Goal: Transaction & Acquisition: Purchase product/service

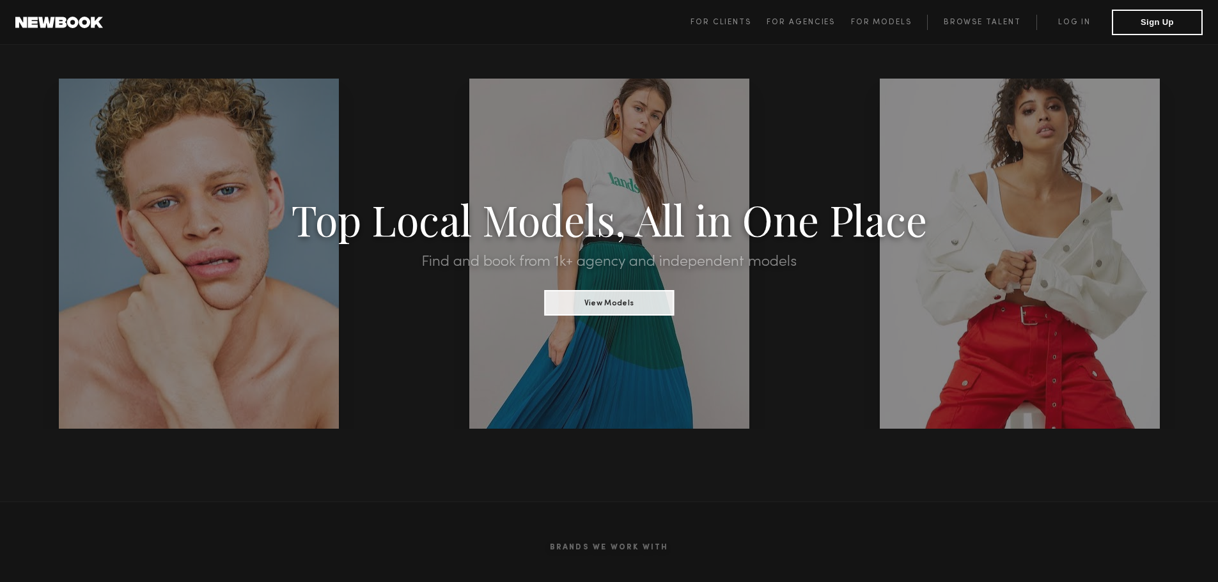
click at [1074, 28] on link "Log in" at bounding box center [1073, 22] width 75 height 15
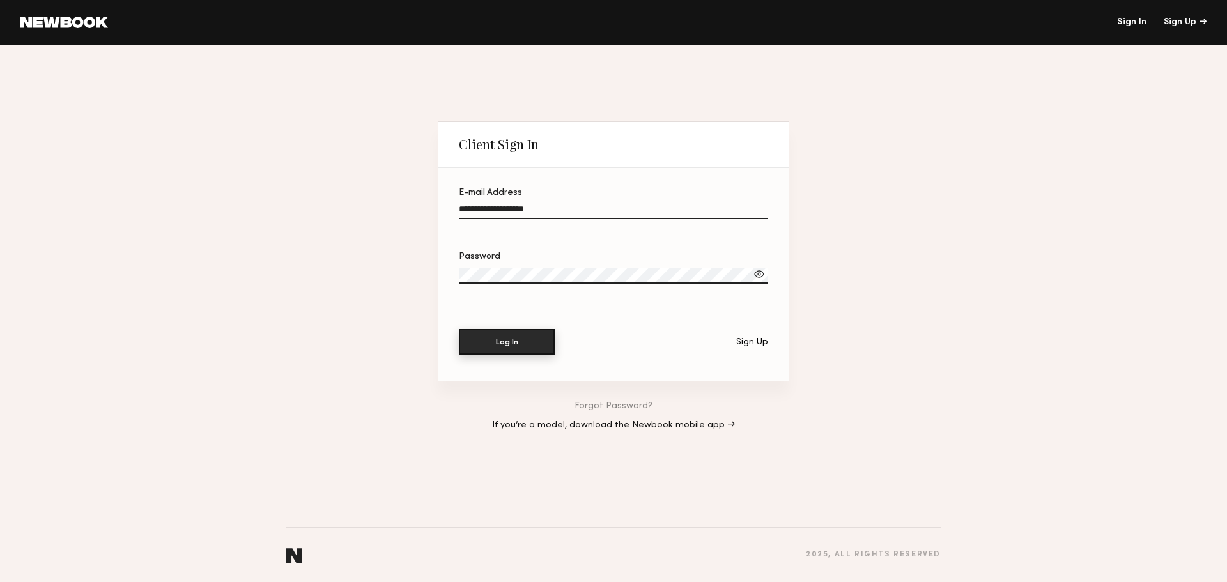
click at [533, 350] on button "Log In" at bounding box center [507, 342] width 96 height 26
click at [539, 214] on input "**********" at bounding box center [613, 212] width 309 height 15
type input "**********"
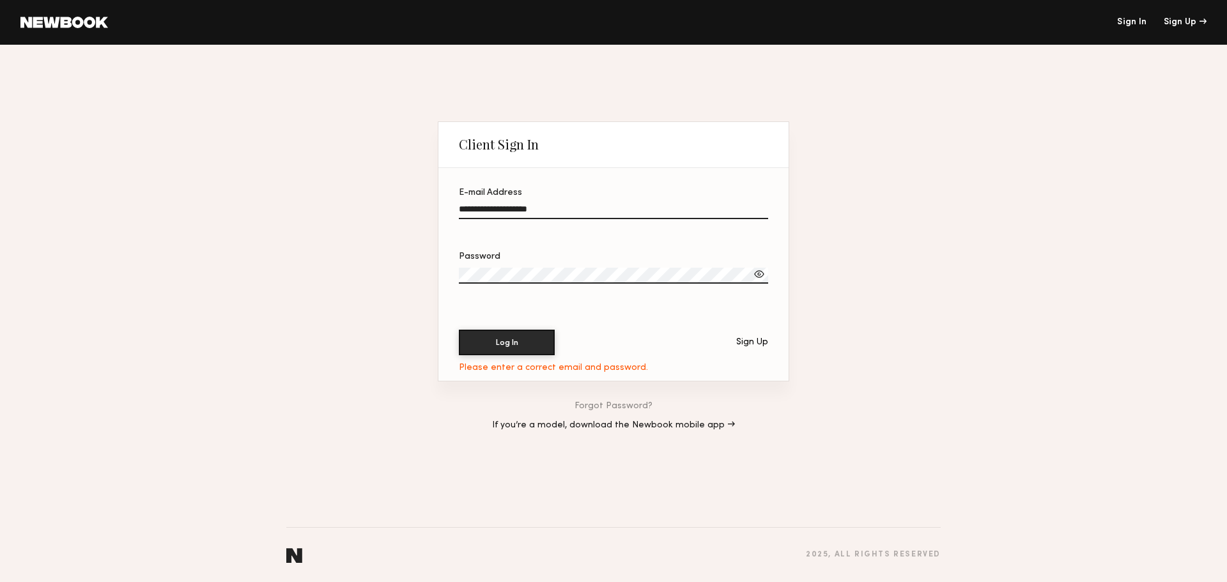
click at [459, 330] on button "Log In" at bounding box center [507, 343] width 96 height 26
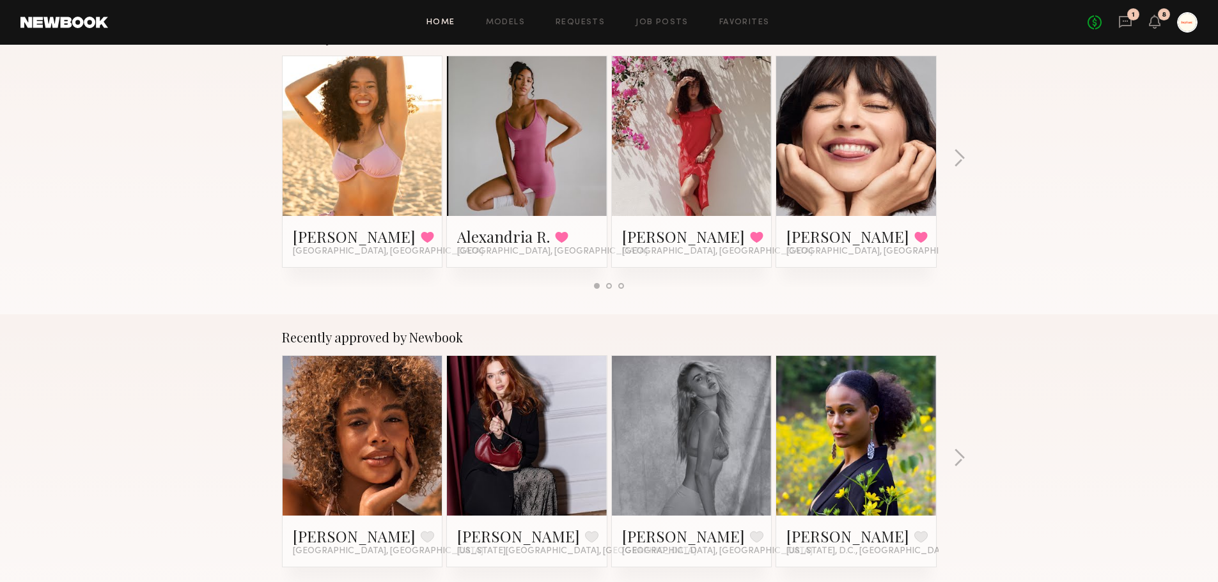
scroll to position [256, 0]
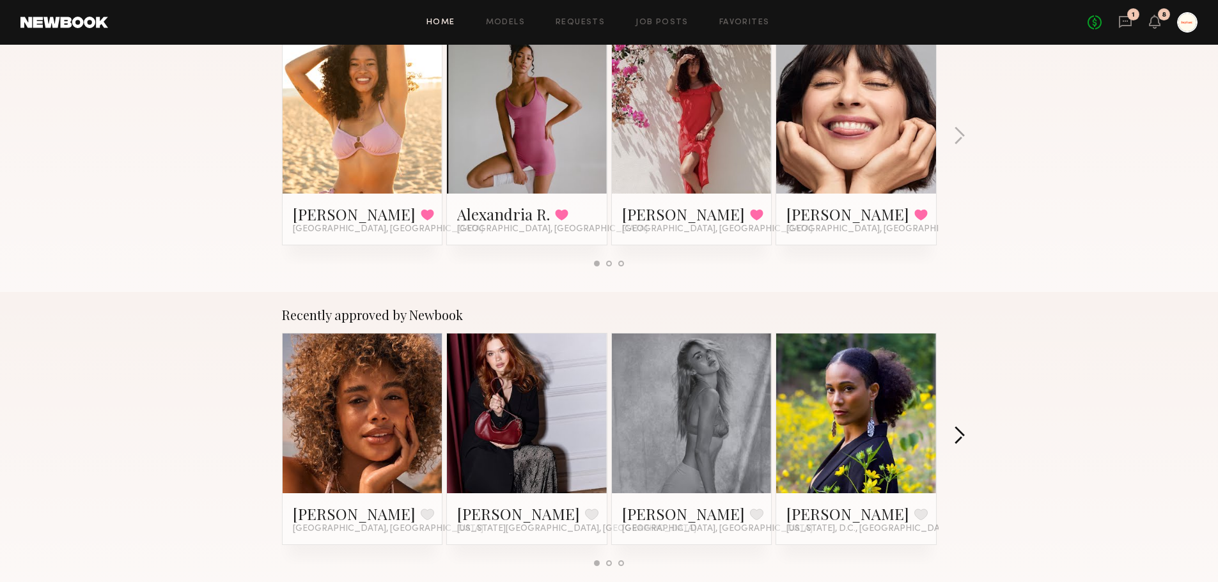
click at [959, 433] on button "button" at bounding box center [959, 436] width 12 height 21
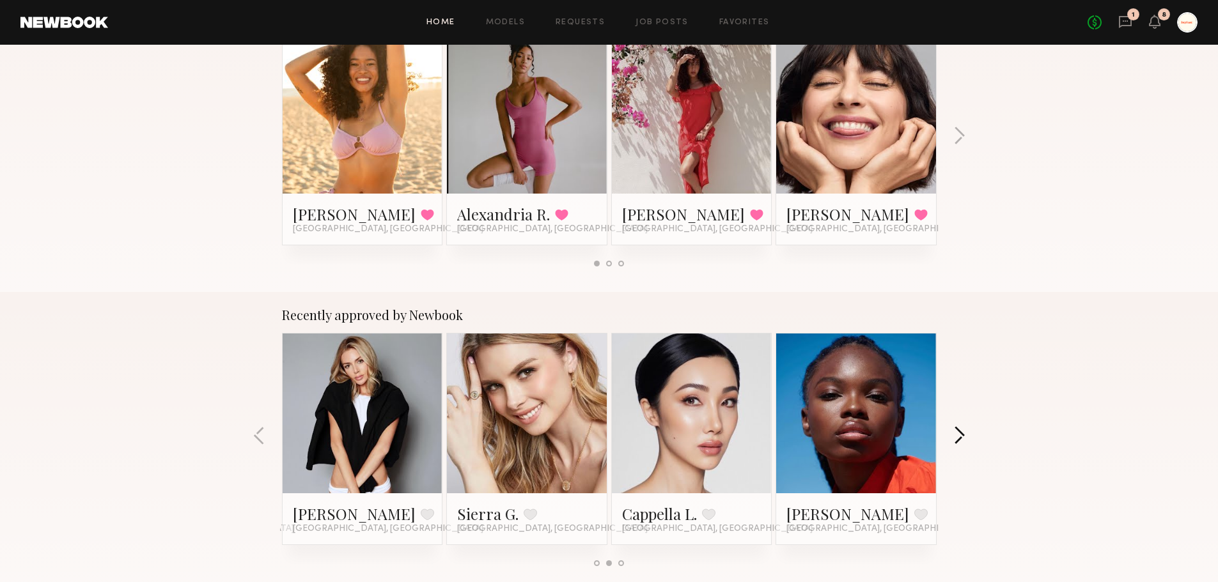
click at [959, 433] on button "button" at bounding box center [959, 436] width 12 height 21
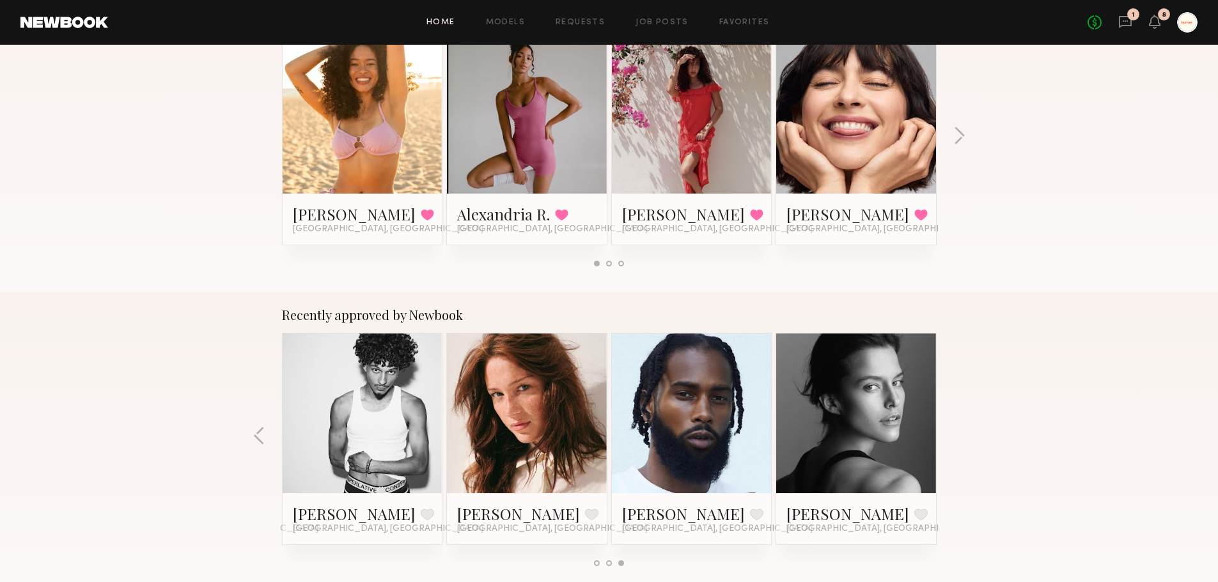
click at [915, 425] on div at bounding box center [856, 414] width 160 height 160
click at [836, 436] on link at bounding box center [856, 414] width 78 height 160
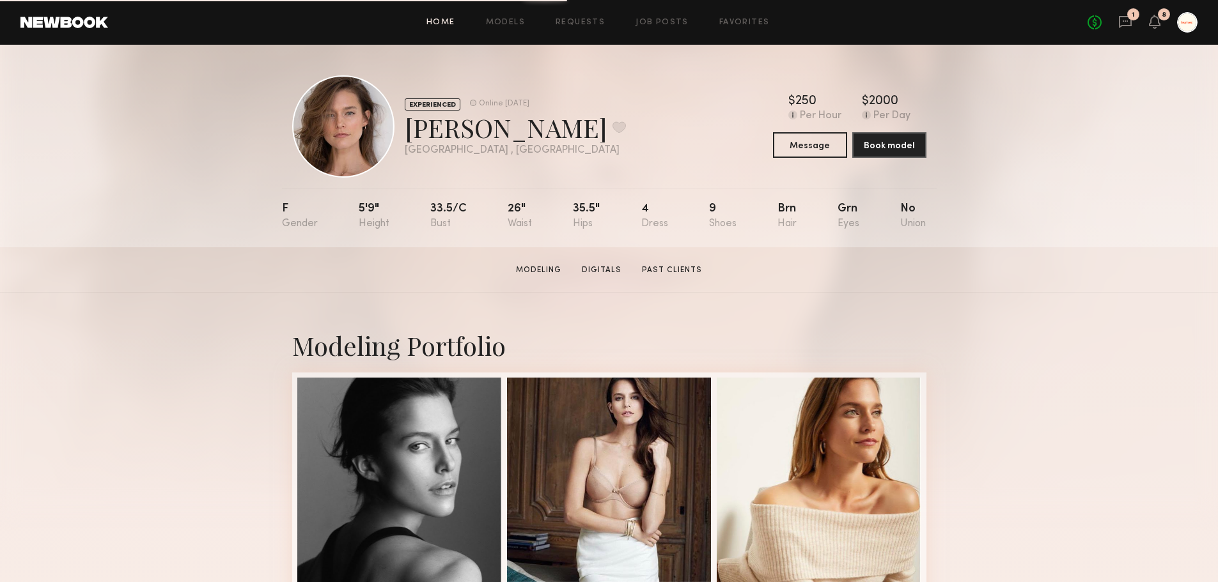
click at [435, 20] on link "Home" at bounding box center [440, 23] width 29 height 8
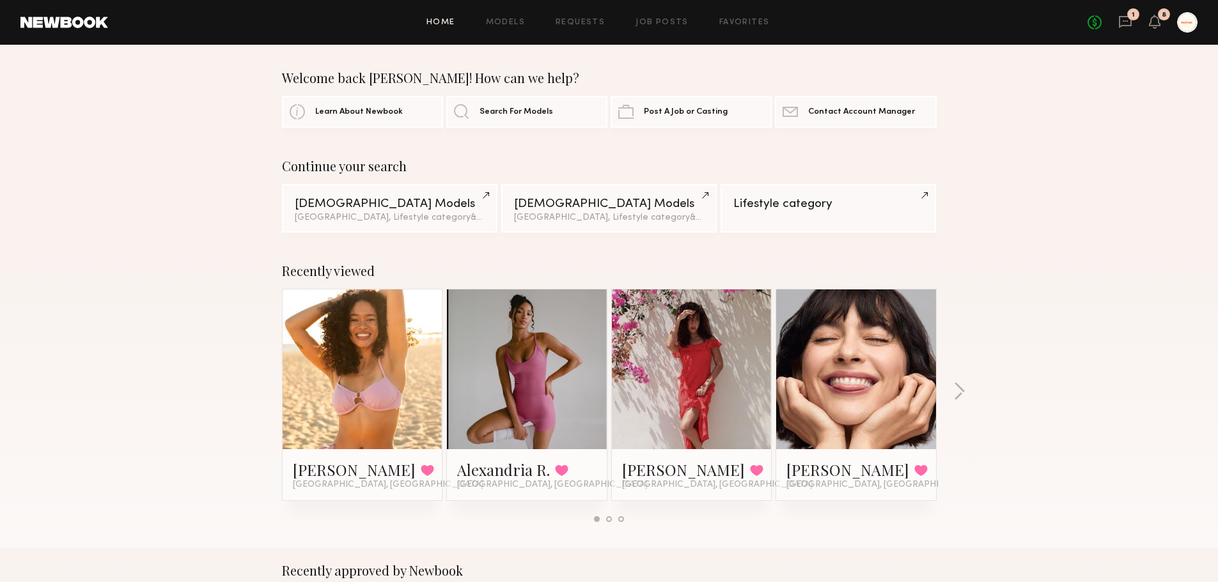
click at [965, 391] on div "Recently viewed Cyan C. Favorited Los Angeles, CA Alexandria R. Favorited Los A…" at bounding box center [609, 398] width 1218 height 300
click at [962, 391] on button "button" at bounding box center [959, 392] width 12 height 21
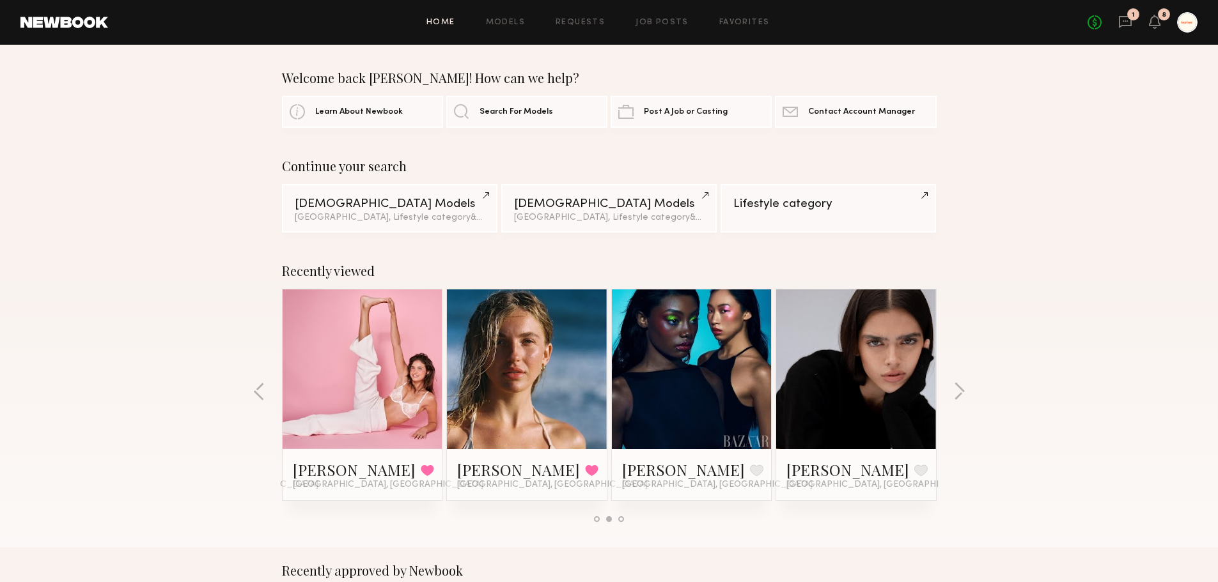
click at [499, 383] on link at bounding box center [527, 370] width 78 height 160
